Goal: Find specific page/section: Find specific page/section

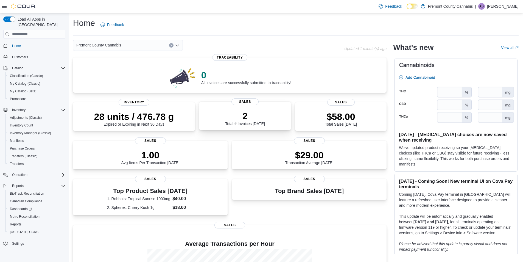
click at [238, 122] on div "2 Total # Invoices Today" at bounding box center [245, 117] width 40 height 15
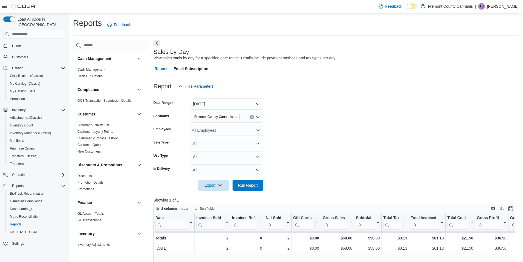
click at [237, 104] on button "Today" at bounding box center [227, 103] width 74 height 11
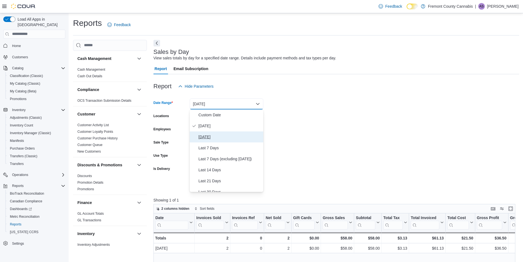
click at [213, 139] on span "Yesterday" at bounding box center [229, 136] width 63 height 7
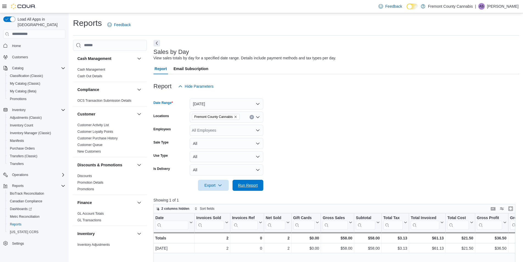
drag, startPoint x: 249, startPoint y: 184, endPoint x: 263, endPoint y: 185, distance: 14.6
click at [249, 184] on span "Run Report" at bounding box center [248, 184] width 20 height 5
click at [18, 44] on span "Home" at bounding box center [16, 46] width 9 height 4
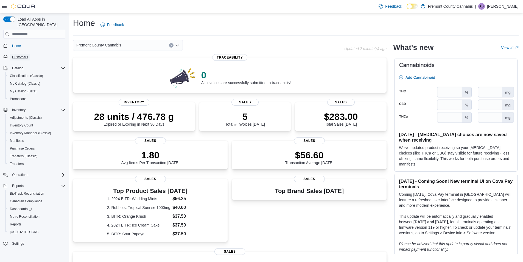
click at [18, 55] on span "Customers" at bounding box center [20, 57] width 16 height 4
